Goal: Check status

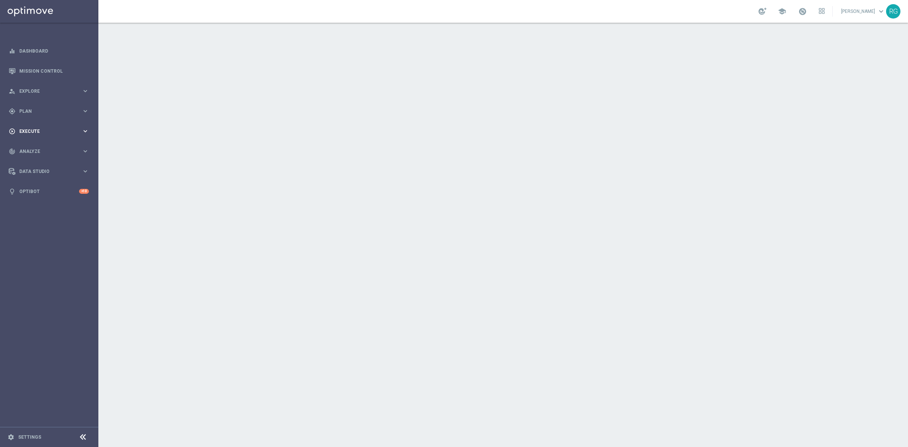
click at [20, 129] on span "Execute" at bounding box center [50, 131] width 62 height 5
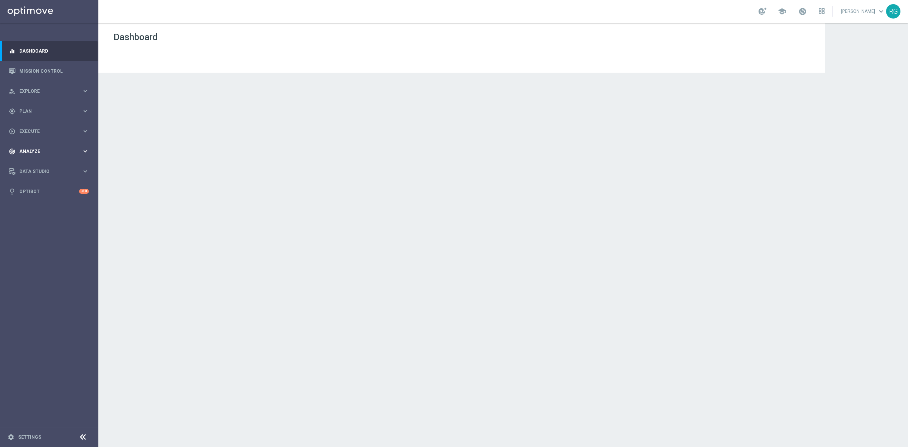
click at [38, 152] on span "Analyze" at bounding box center [50, 151] width 62 height 5
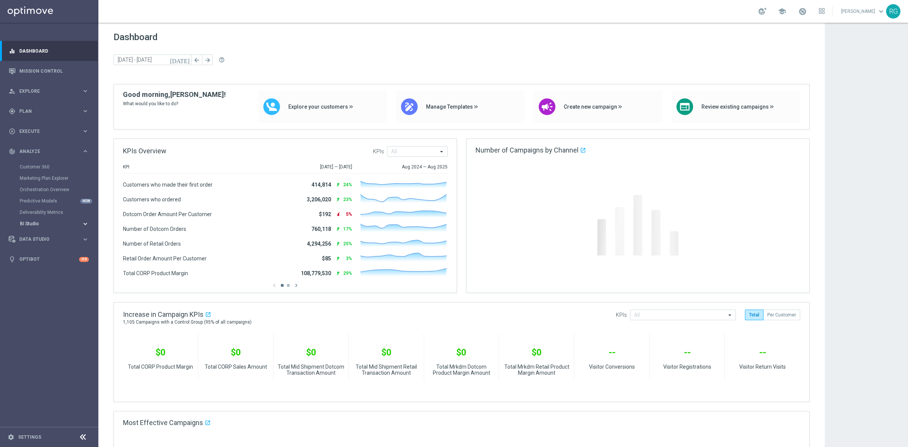
click at [29, 224] on span "BI Studio" at bounding box center [47, 223] width 54 height 5
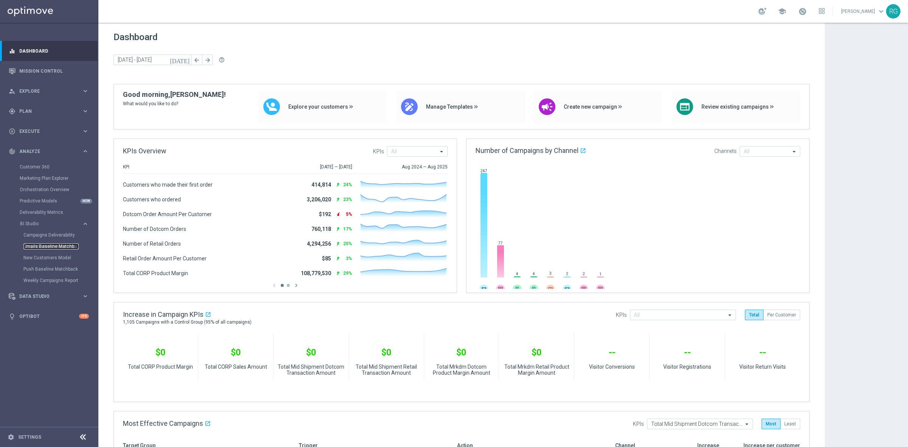
click at [51, 244] on link "Emails Baseline Matchback" at bounding box center [50, 246] width 55 height 6
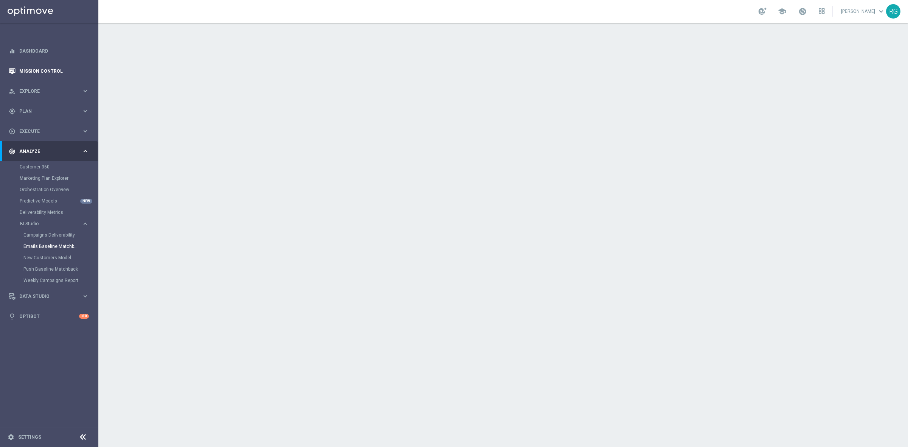
click at [53, 69] on link "Mission Control" at bounding box center [54, 71] width 70 height 20
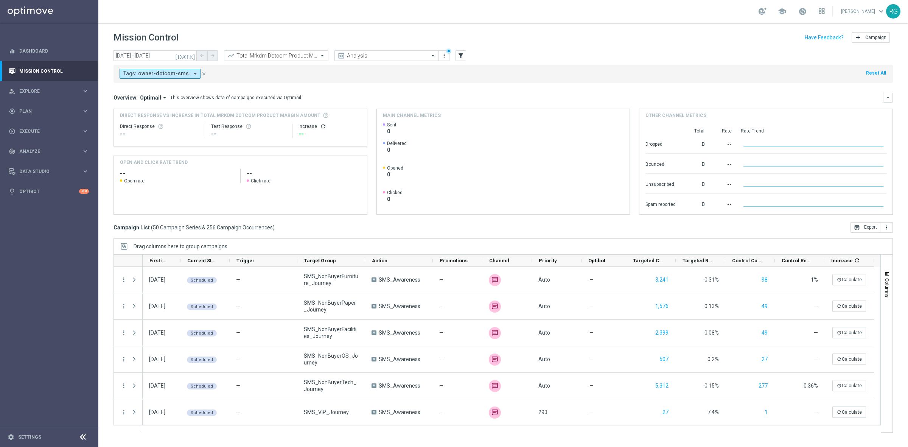
click at [189, 52] on icon "[DATE]" at bounding box center [185, 55] width 20 height 7
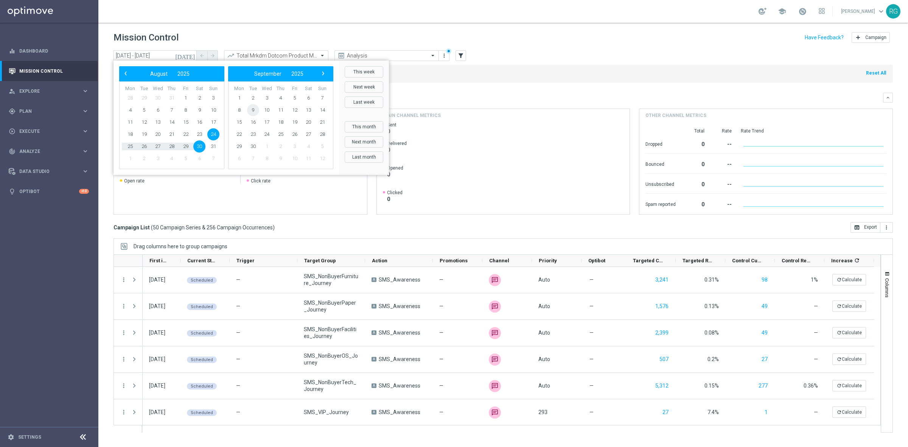
click at [250, 109] on span "9" at bounding box center [253, 110] width 12 height 12
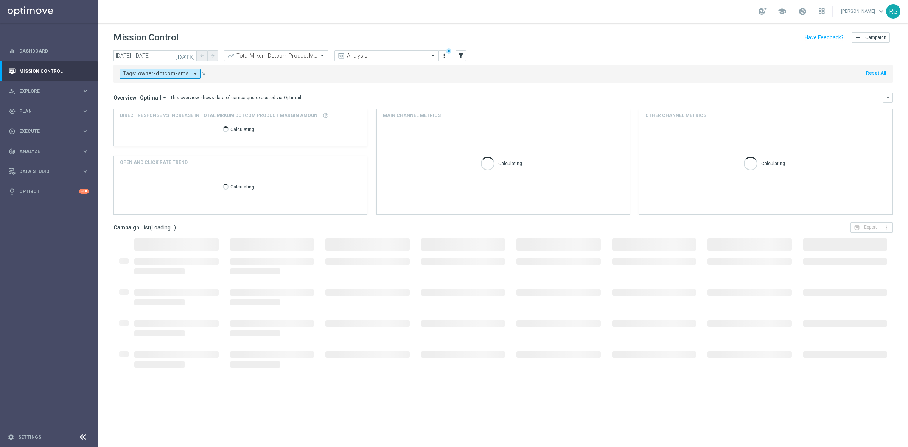
click at [190, 56] on icon "[DATE]" at bounding box center [185, 55] width 20 height 7
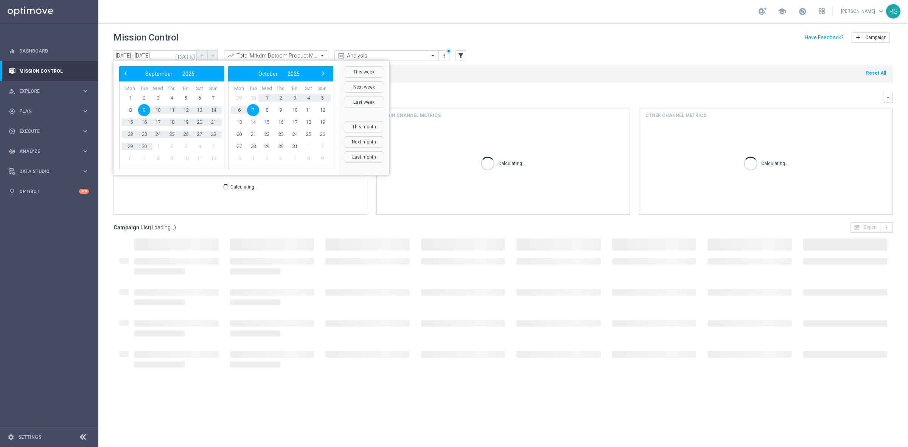
click at [141, 109] on span "9" at bounding box center [144, 110] width 12 height 12
type input "[DATE] - [DATE]"
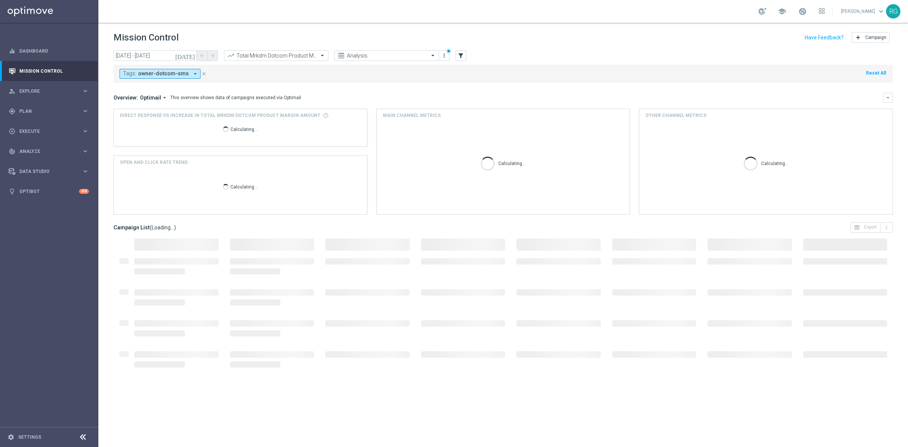
click at [224, 36] on div "Mission Control add Campaign" at bounding box center [502, 37] width 779 height 15
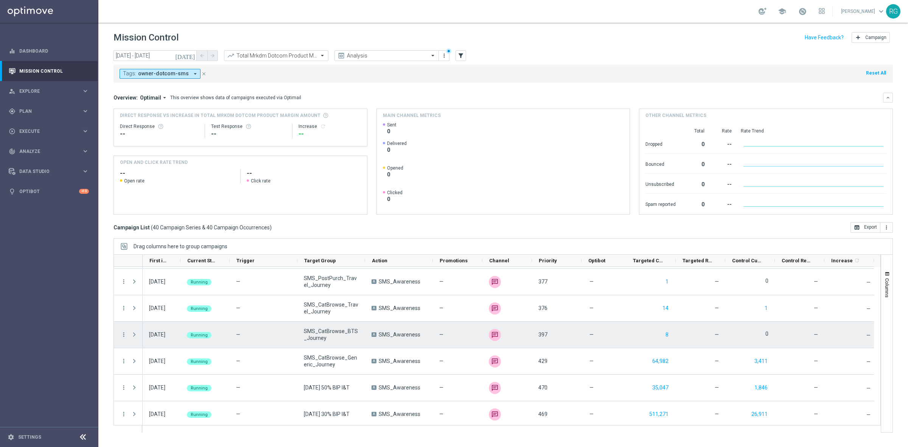
scroll to position [901, 0]
